Goal: Contribute content: Contribute content

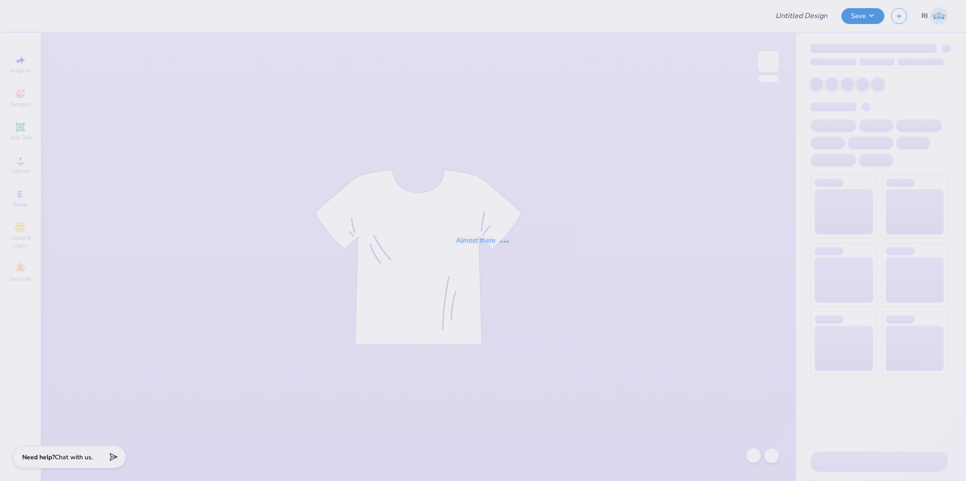
type input "514303A"
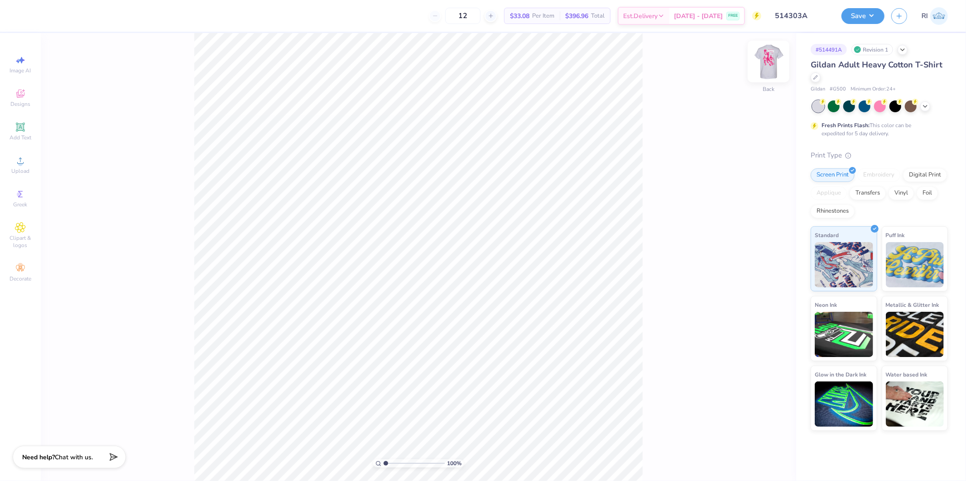
click at [764, 67] on img at bounding box center [768, 61] width 36 height 36
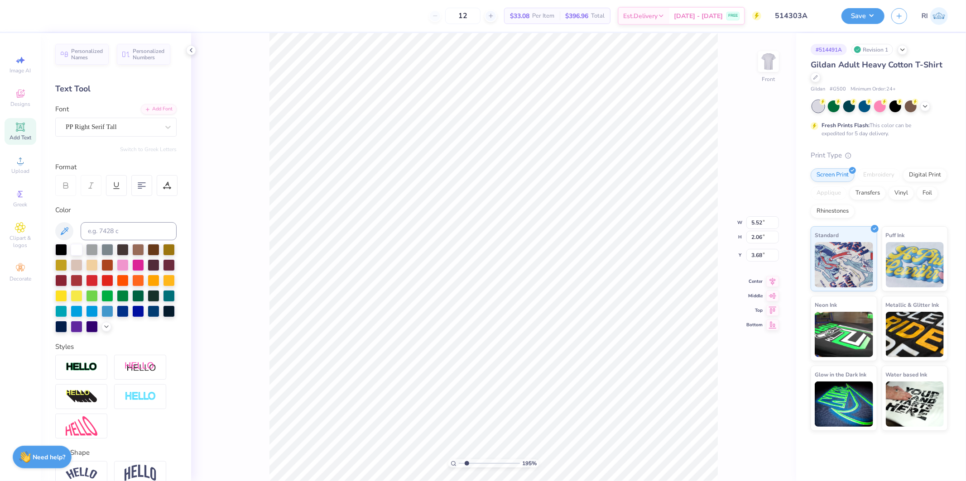
type input "1.94838386168054"
type input "10.00"
type input "14.74"
type input "3.00"
click at [539, 357] on li "Send to Back" at bounding box center [532, 354] width 71 height 18
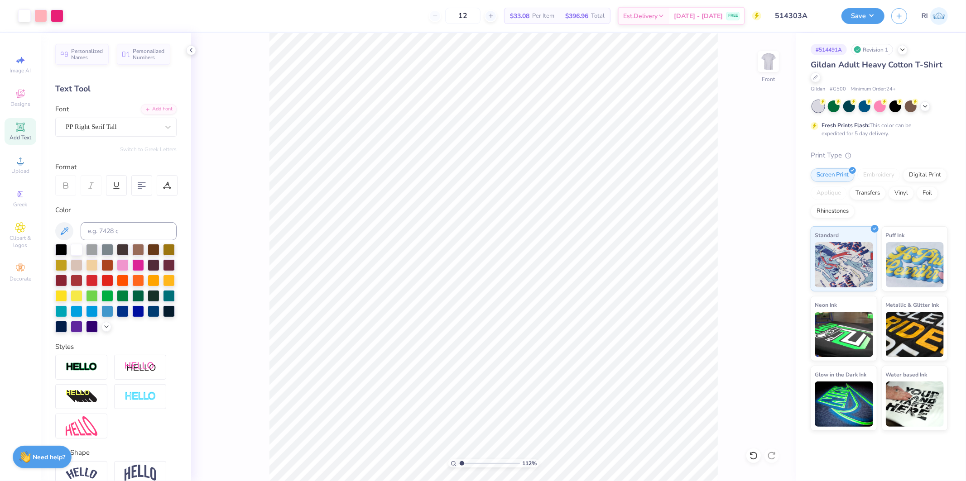
drag, startPoint x: 878, startPoint y: 12, endPoint x: 875, endPoint y: 24, distance: 11.5
click at [878, 12] on button "Save" at bounding box center [862, 16] width 43 height 16
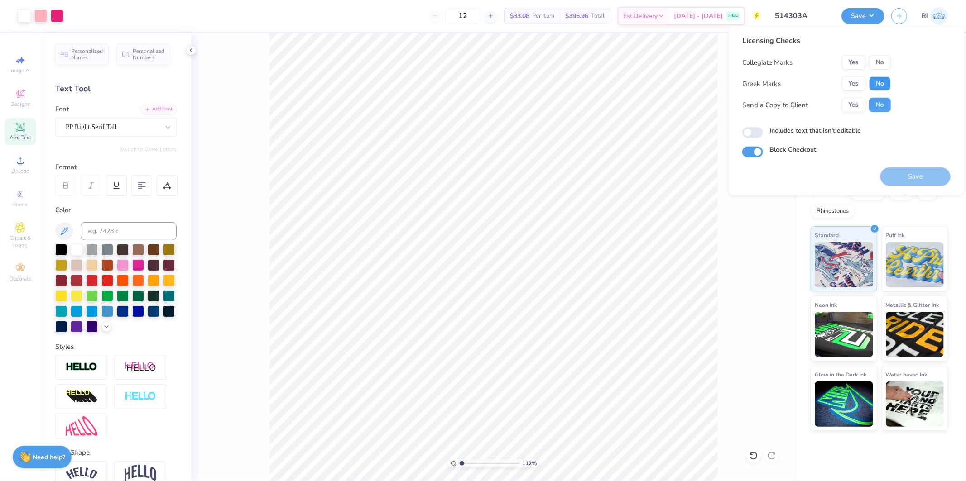
drag, startPoint x: 885, startPoint y: 88, endPoint x: 885, endPoint y: 71, distance: 17.2
click at [885, 87] on button "No" at bounding box center [880, 84] width 22 height 14
click at [885, 67] on button "No" at bounding box center [880, 62] width 22 height 14
click at [929, 173] on button "Save" at bounding box center [915, 177] width 70 height 19
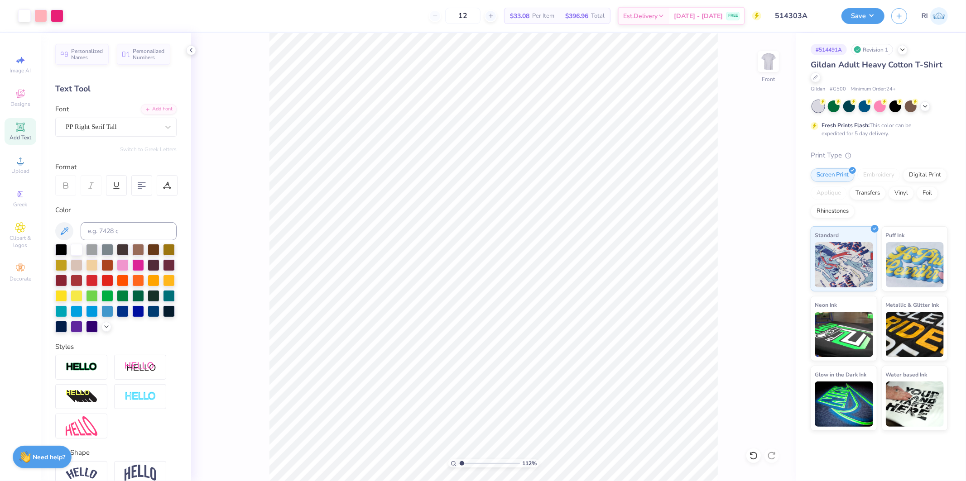
type input "1.11758119957331"
